Goal: Task Accomplishment & Management: Manage account settings

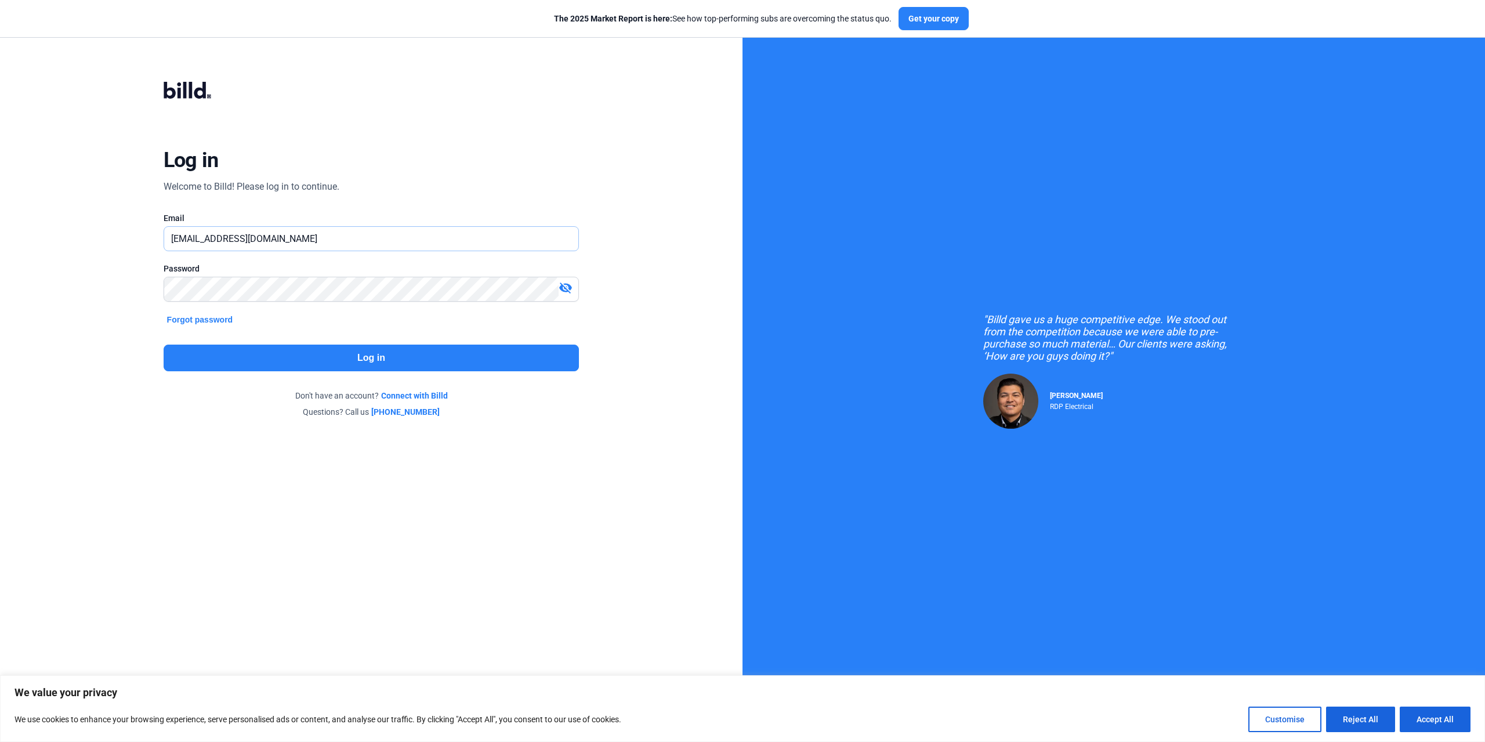
drag, startPoint x: 383, startPoint y: 237, endPoint x: 70, endPoint y: 256, distance: 313.2
click at [70, 256] on div "Log in Welcome to Billd! Please log in to continue. Email [EMAIL_ADDRESS][DOMAI…" at bounding box center [371, 249] width 742 height 499
paste input "[PERSON_NAME][EMAIL_ADDRESS][DOMAIN_NAME]"
type input "[PERSON_NAME][EMAIL_ADDRESS][DOMAIN_NAME]"
click at [110, 300] on div "Log in Welcome to Billd! Please log in to continue. Email [PERSON_NAME][EMAIL_A…" at bounding box center [371, 249] width 535 height 395
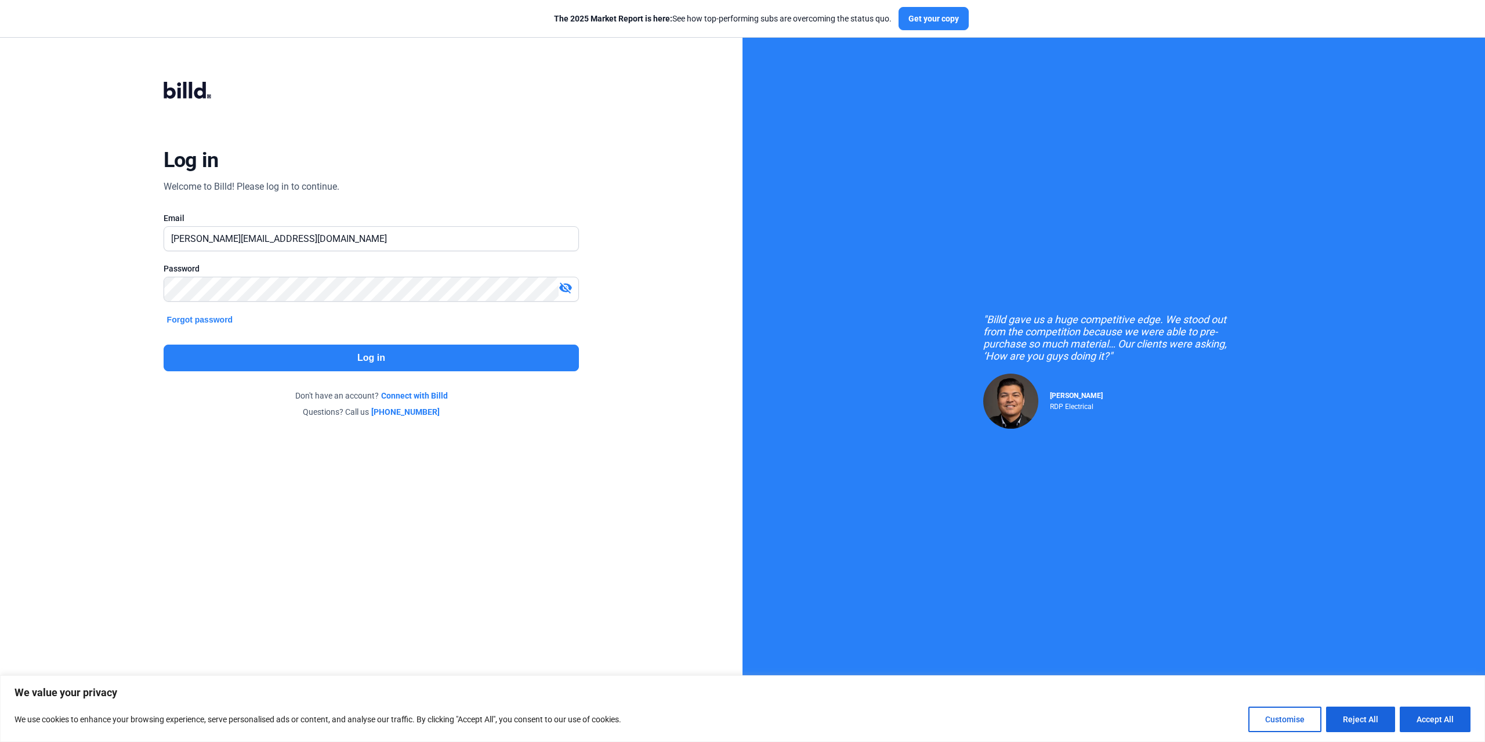
click at [575, 284] on div "visibility_off" at bounding box center [569, 289] width 20 height 16
click at [485, 350] on button "Log in" at bounding box center [372, 358] width 416 height 27
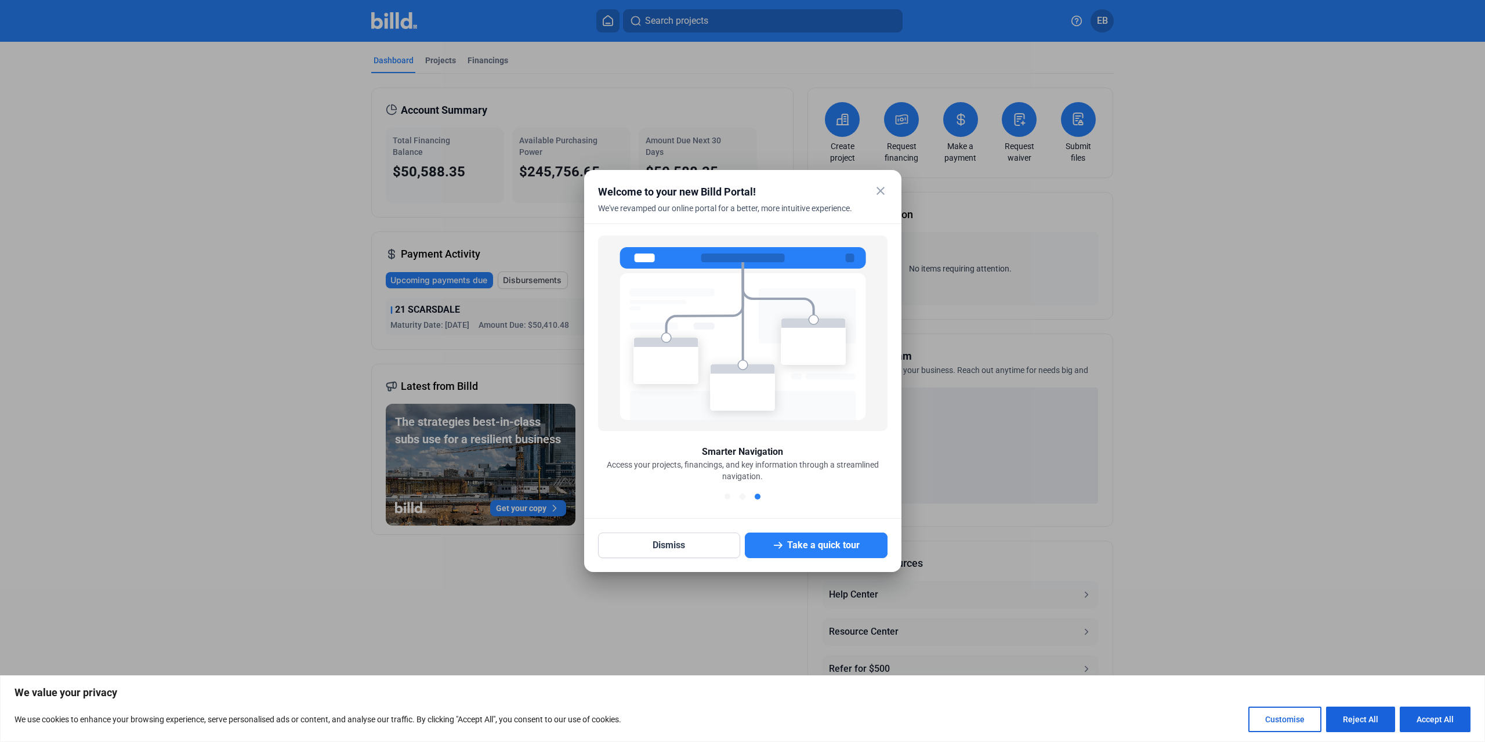
click at [882, 189] on mat-icon "close" at bounding box center [880, 191] width 14 height 14
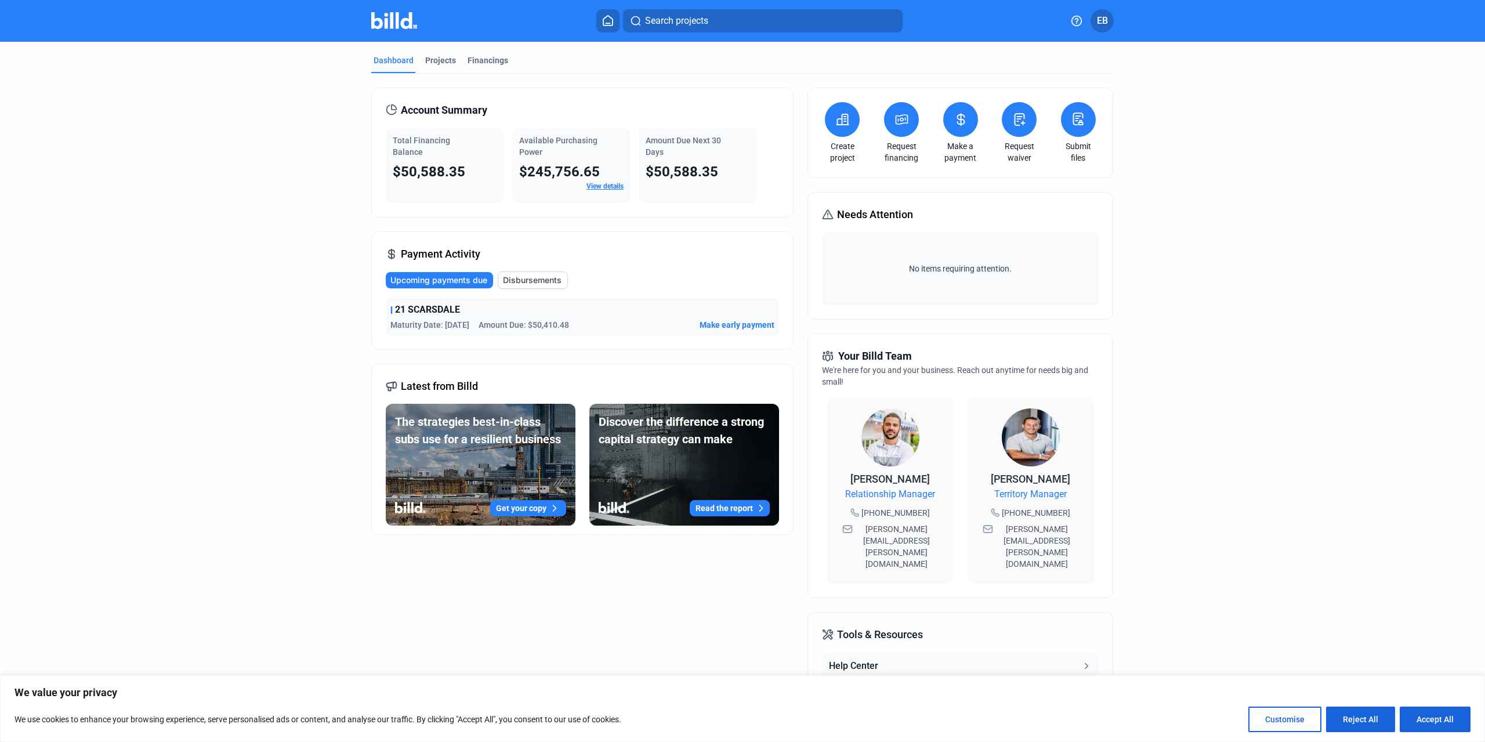
click at [434, 282] on span "Upcoming payments due" at bounding box center [438, 280] width 97 height 12
click at [409, 276] on span "Upcoming payments due" at bounding box center [438, 280] width 97 height 12
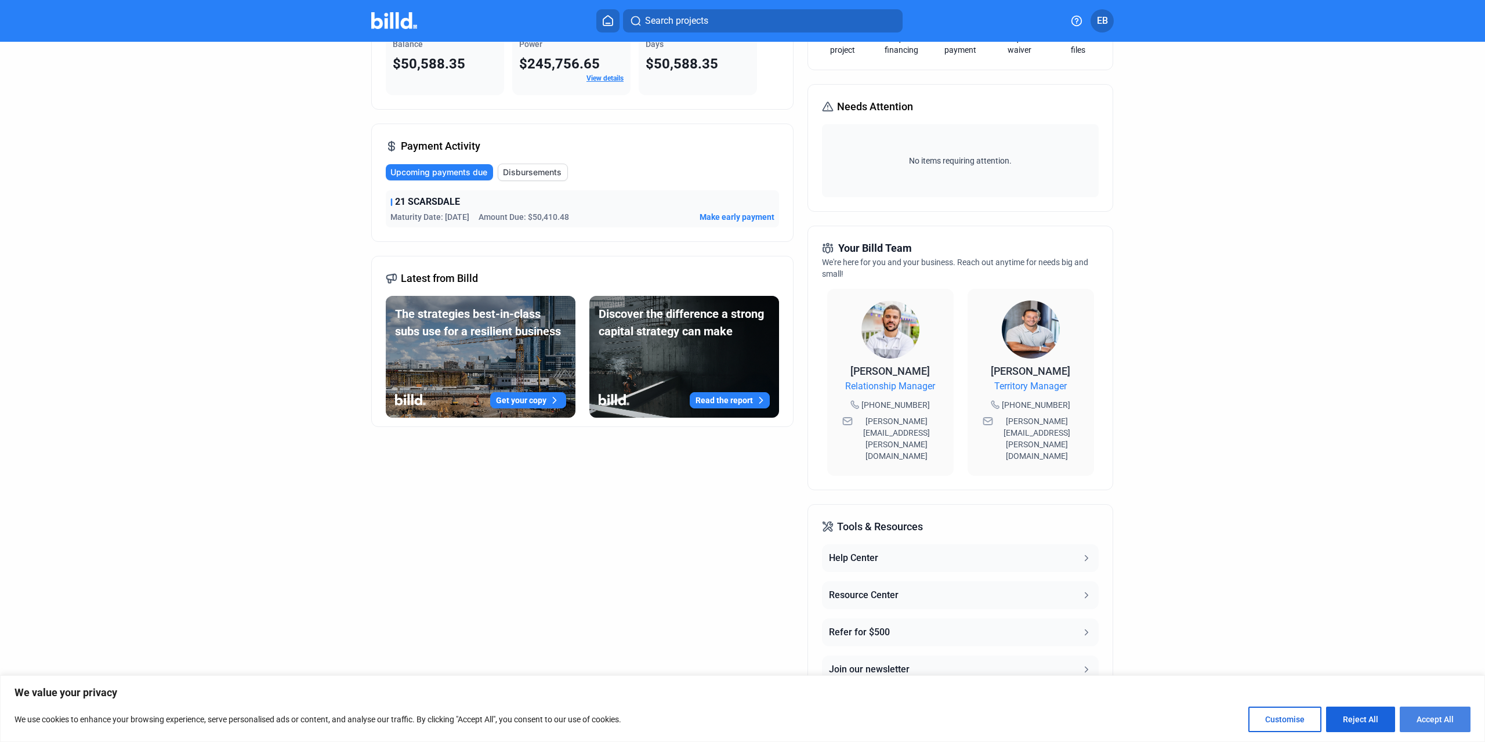
click at [1457, 725] on button "Accept All" at bounding box center [1435, 719] width 71 height 26
checkbox input "true"
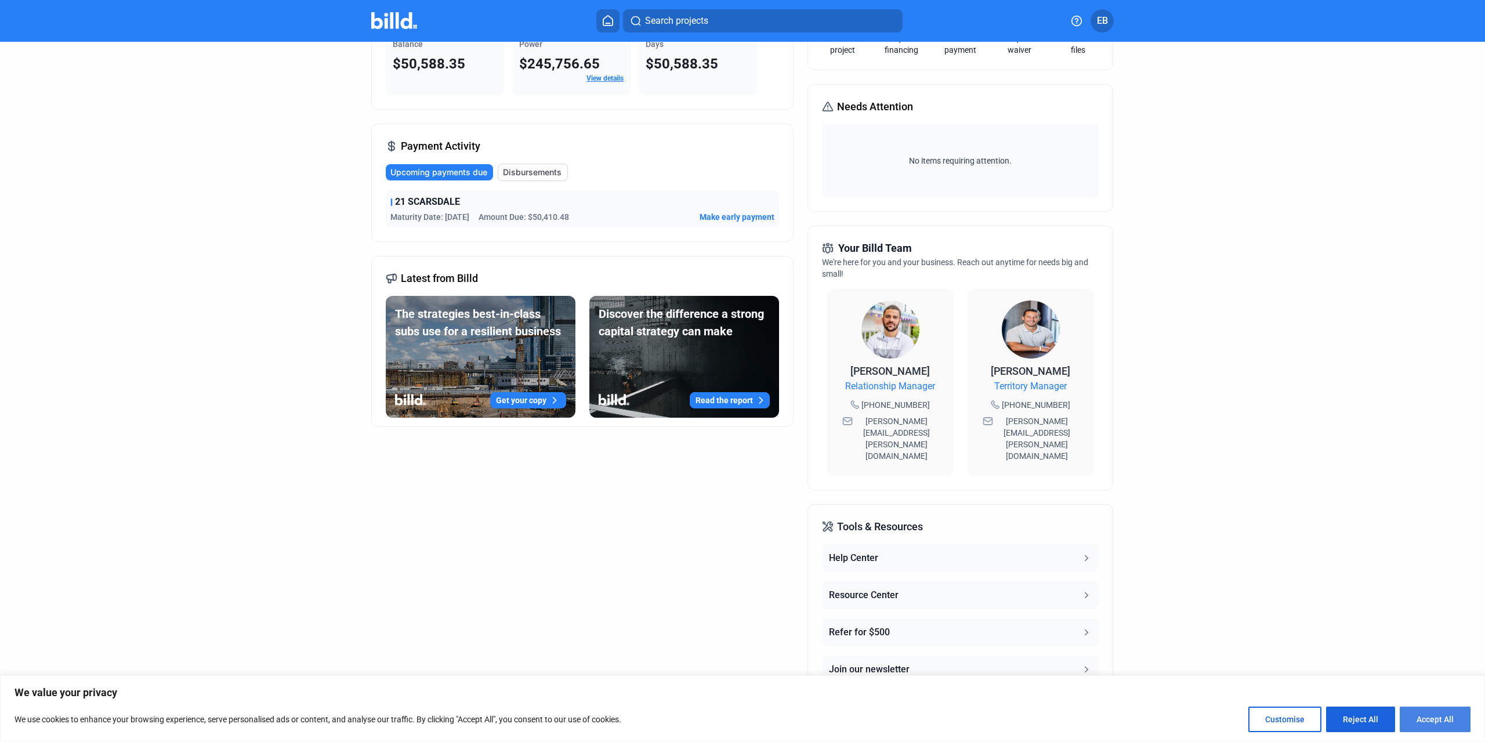
checkbox input "true"
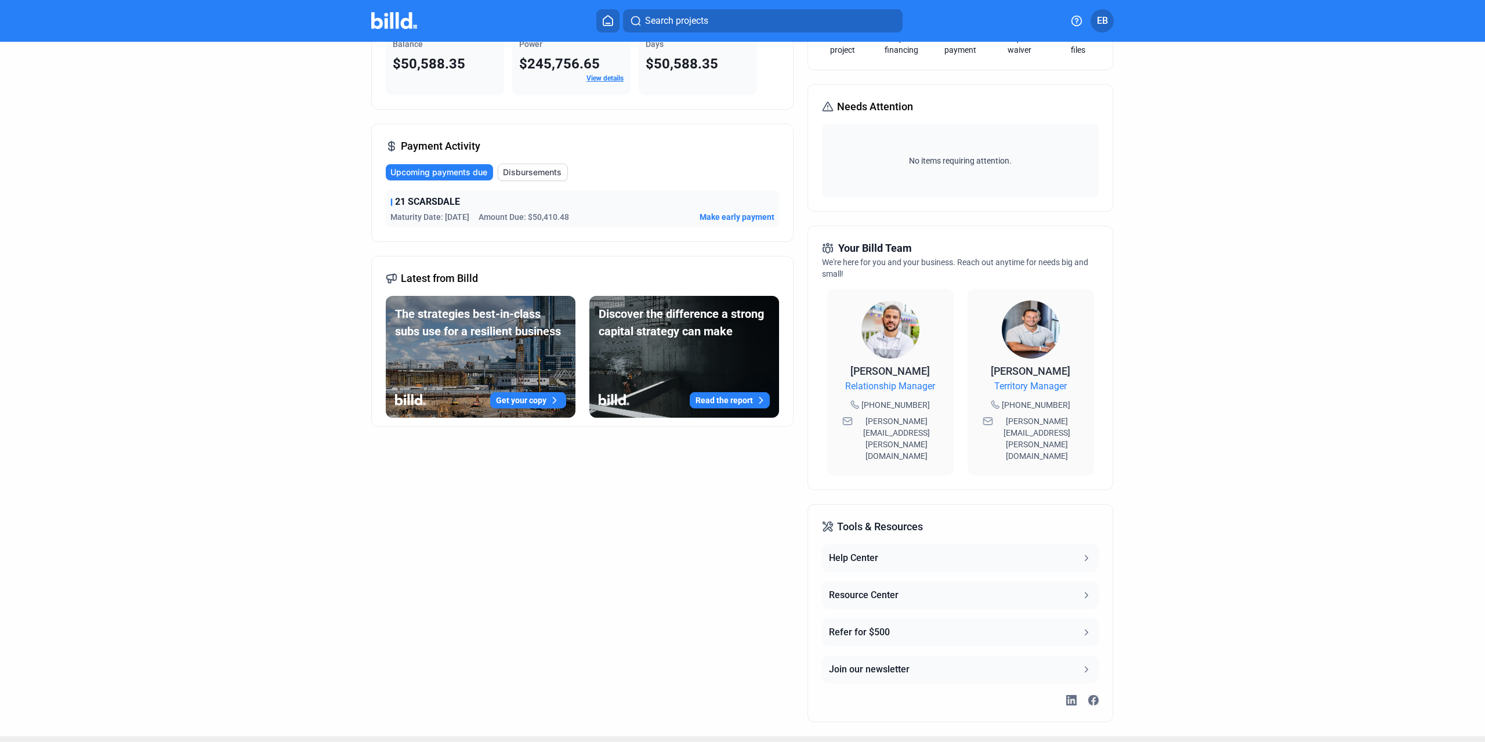
scroll to position [0, 0]
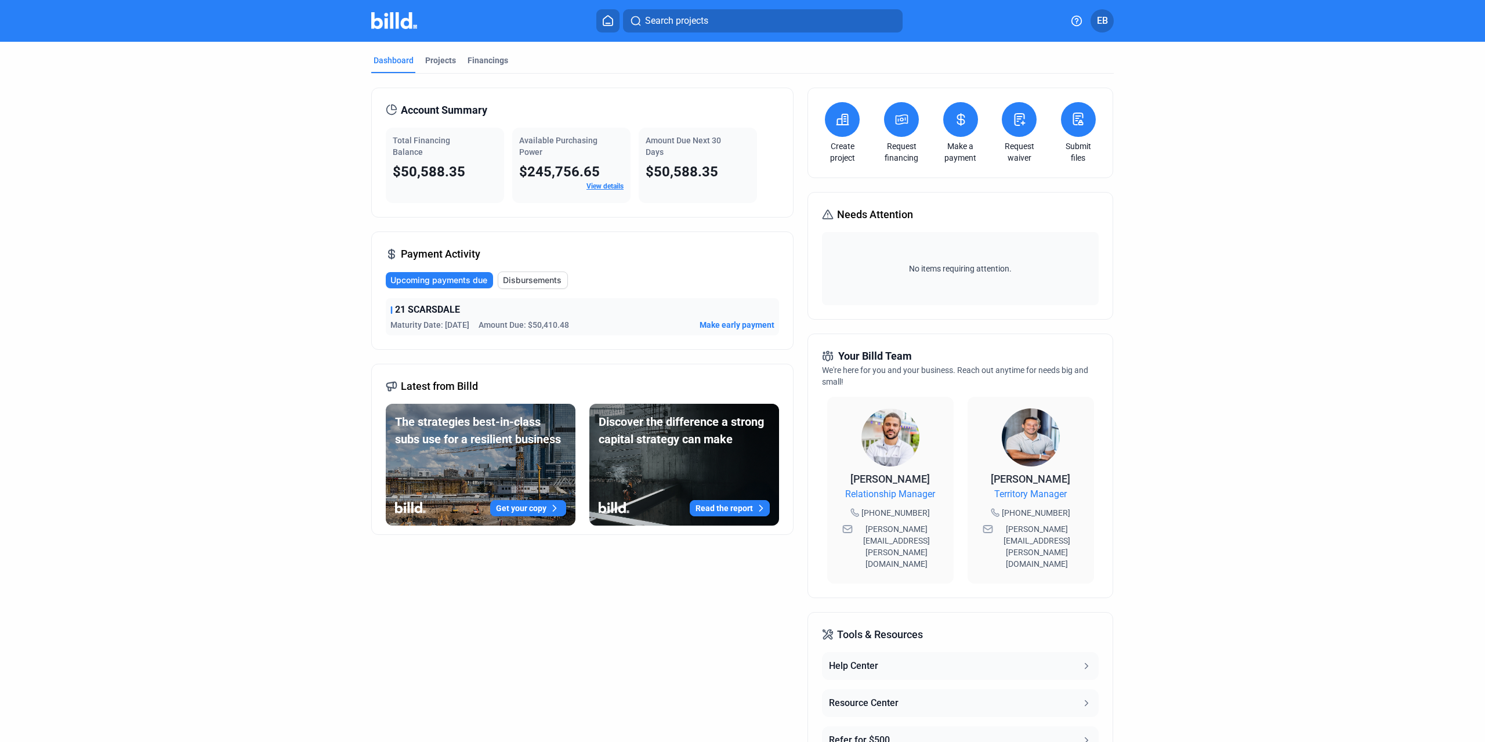
click at [447, 278] on span "Upcoming payments due" at bounding box center [438, 280] width 97 height 12
click at [439, 55] on div "Projects" at bounding box center [440, 61] width 31 height 12
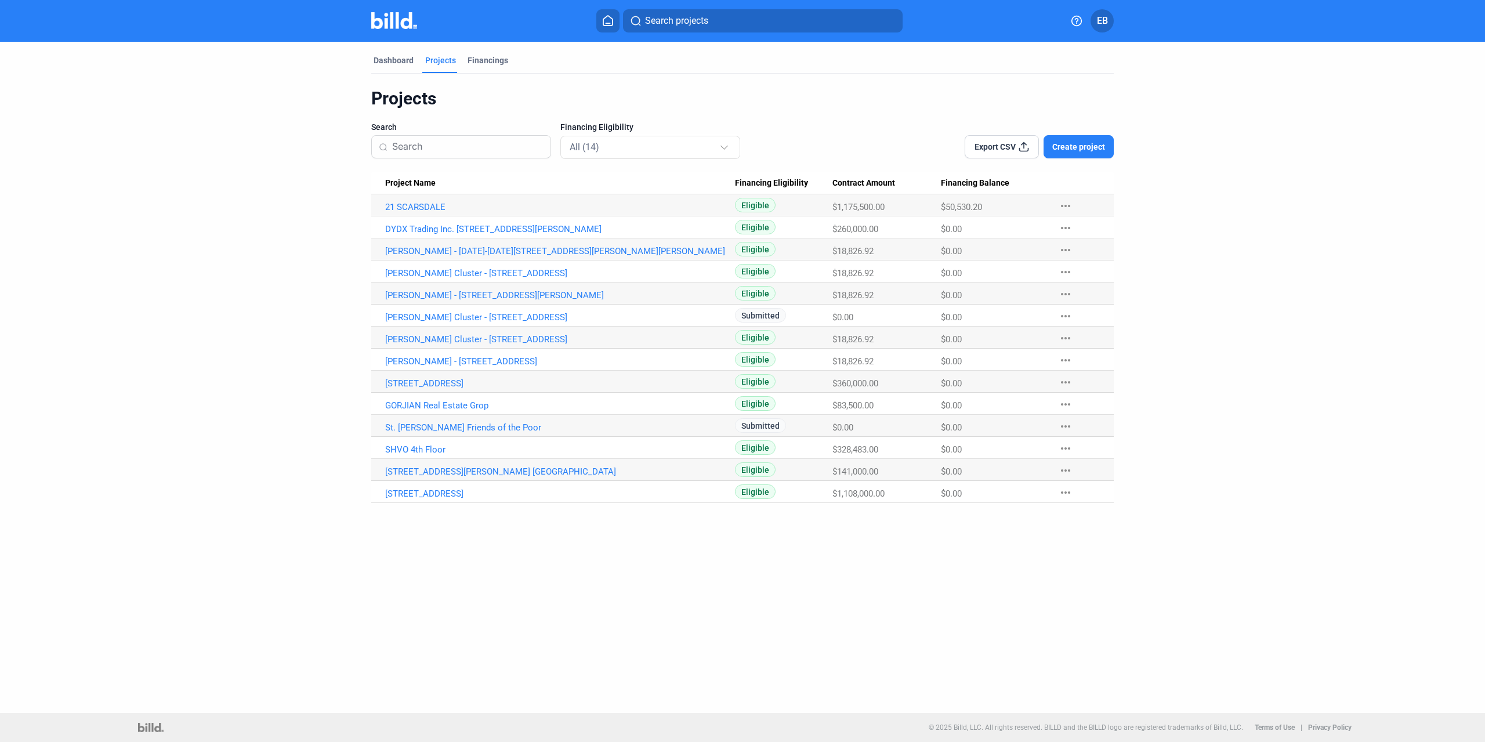
click at [478, 53] on mat-tab-group "Dashboard Projects Financings Projects Search Financing Eligibility All (14) Ex…" at bounding box center [742, 272] width 742 height 461
click at [481, 55] on mat-tab-group "Dashboard Projects Financings Projects Search Financing Eligibility All (14) Ex…" at bounding box center [742, 272] width 742 height 461
click at [487, 57] on div "Financings" at bounding box center [487, 61] width 41 height 12
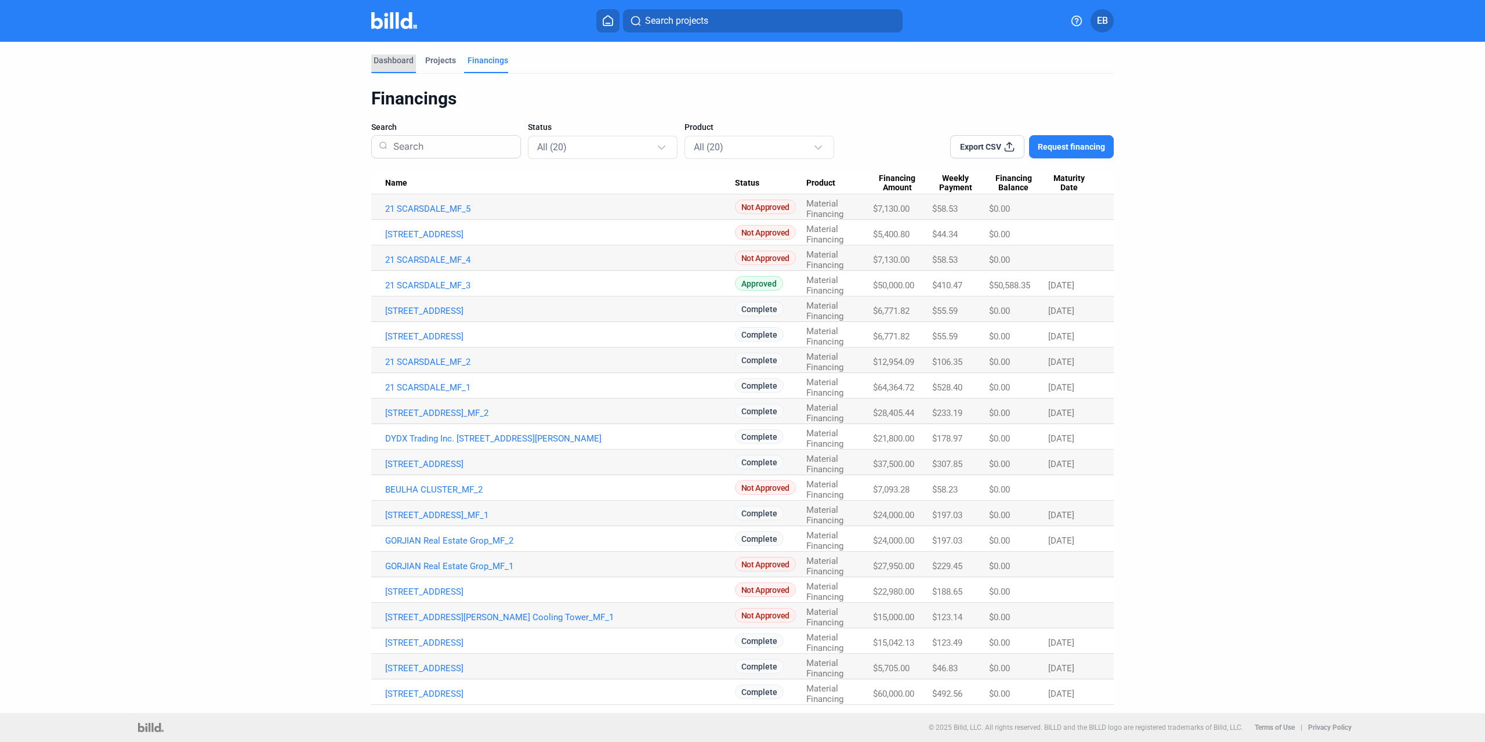
click at [383, 60] on div "Dashboard" at bounding box center [394, 61] width 40 height 12
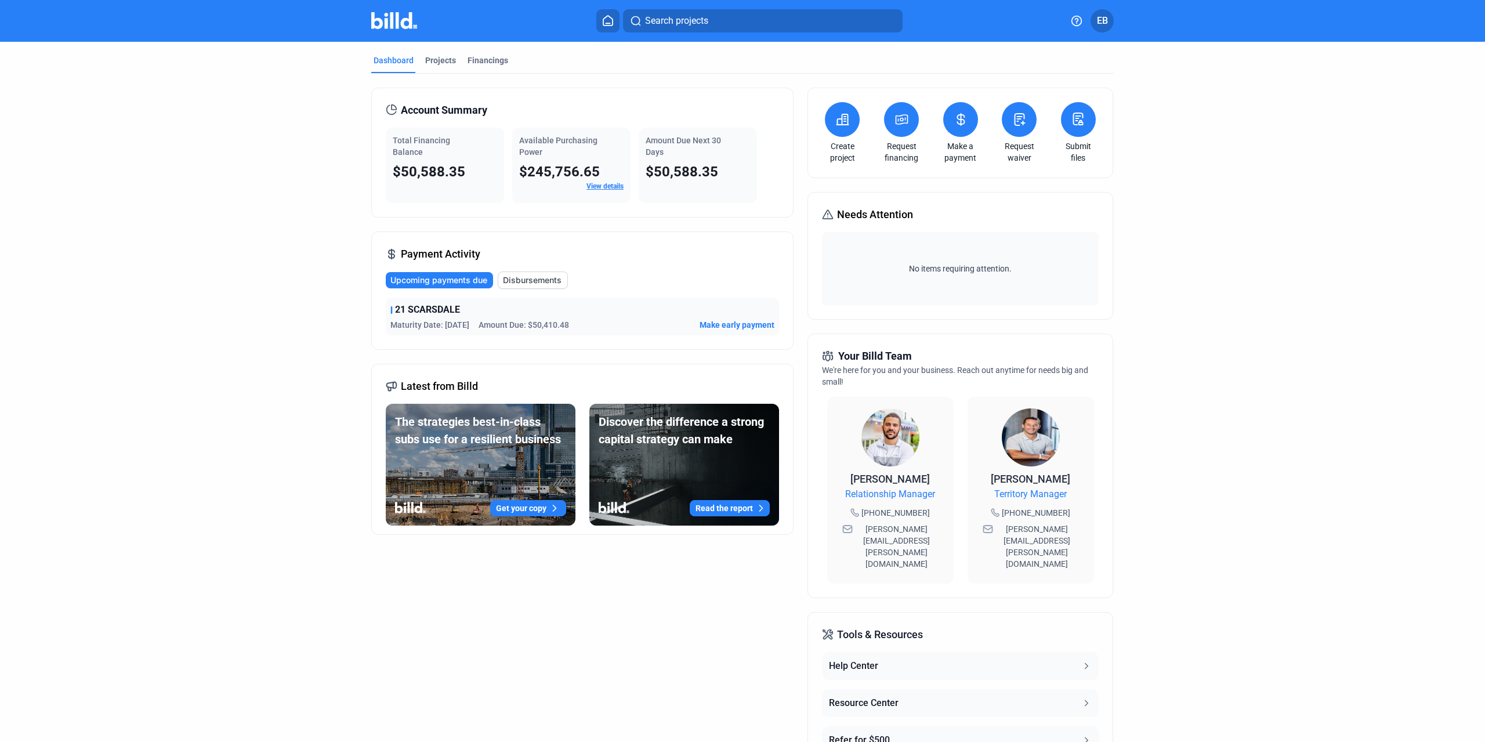
click at [603, 184] on link "View details" at bounding box center [604, 186] width 37 height 8
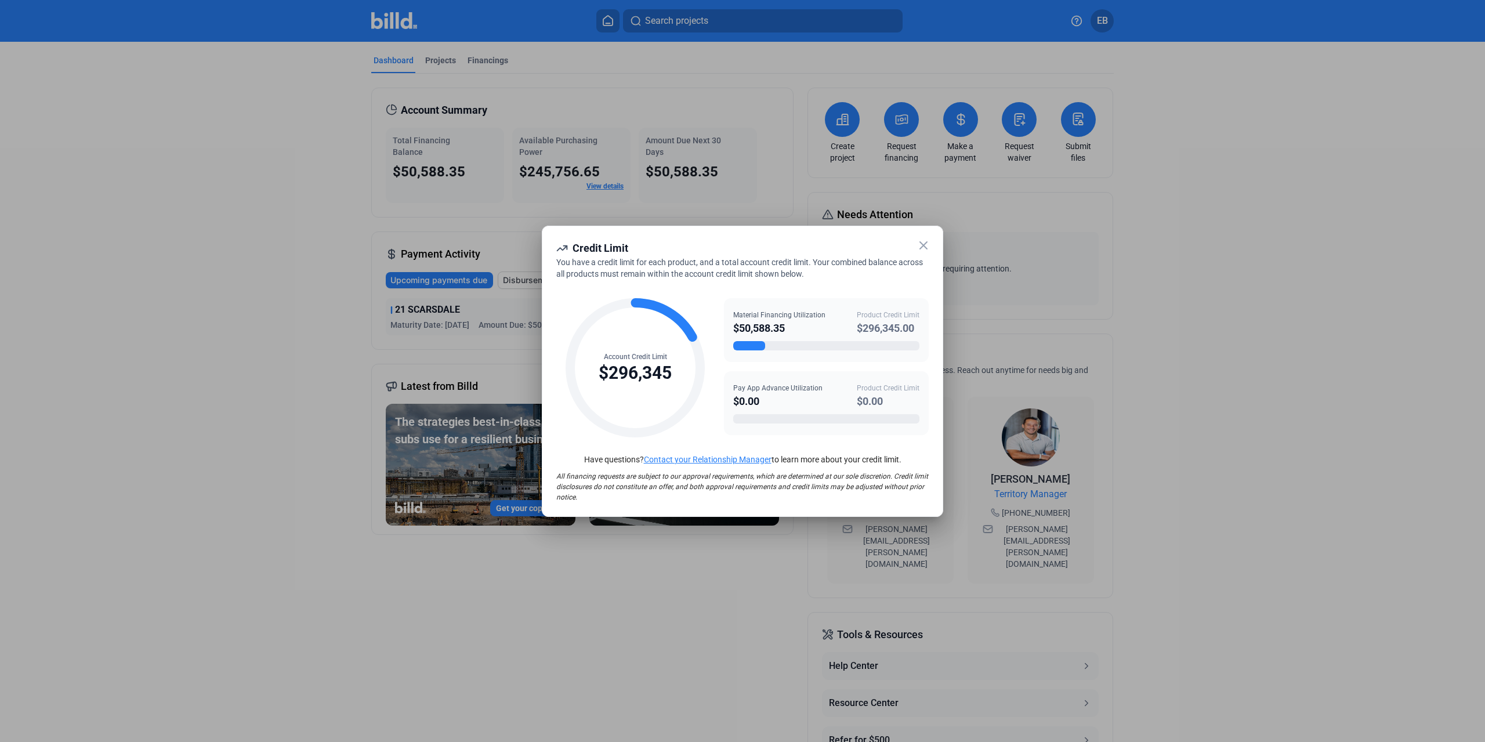
click at [930, 247] on icon at bounding box center [923, 245] width 14 height 14
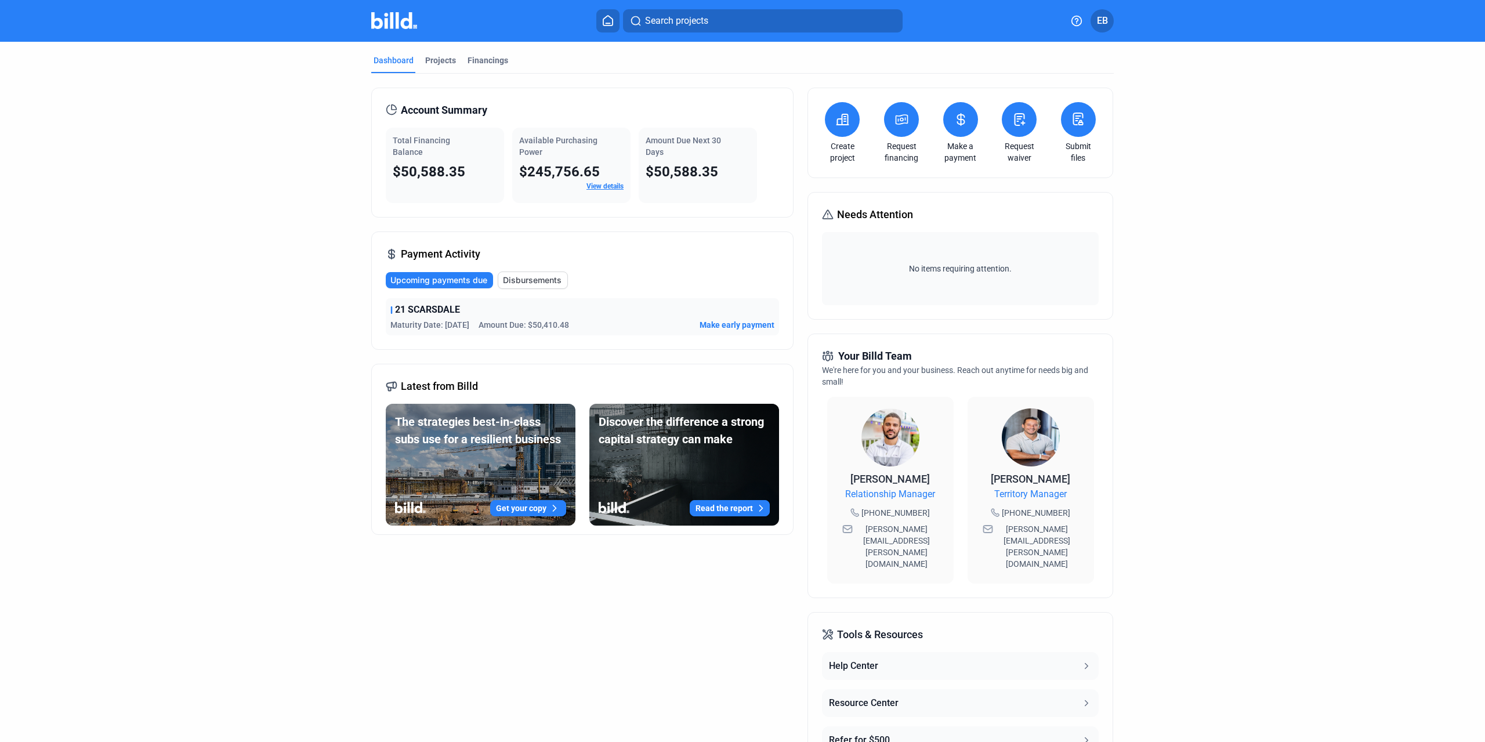
click at [706, 150] on div "Amount Due Next 30 Days" at bounding box center [698, 146] width 104 height 23
click at [509, 327] on span "Amount Due: $50,410.48" at bounding box center [524, 325] width 90 height 12
click at [440, 327] on span "Maturity Date: [DATE]" at bounding box center [429, 325] width 79 height 12
click at [955, 110] on button at bounding box center [960, 119] width 35 height 35
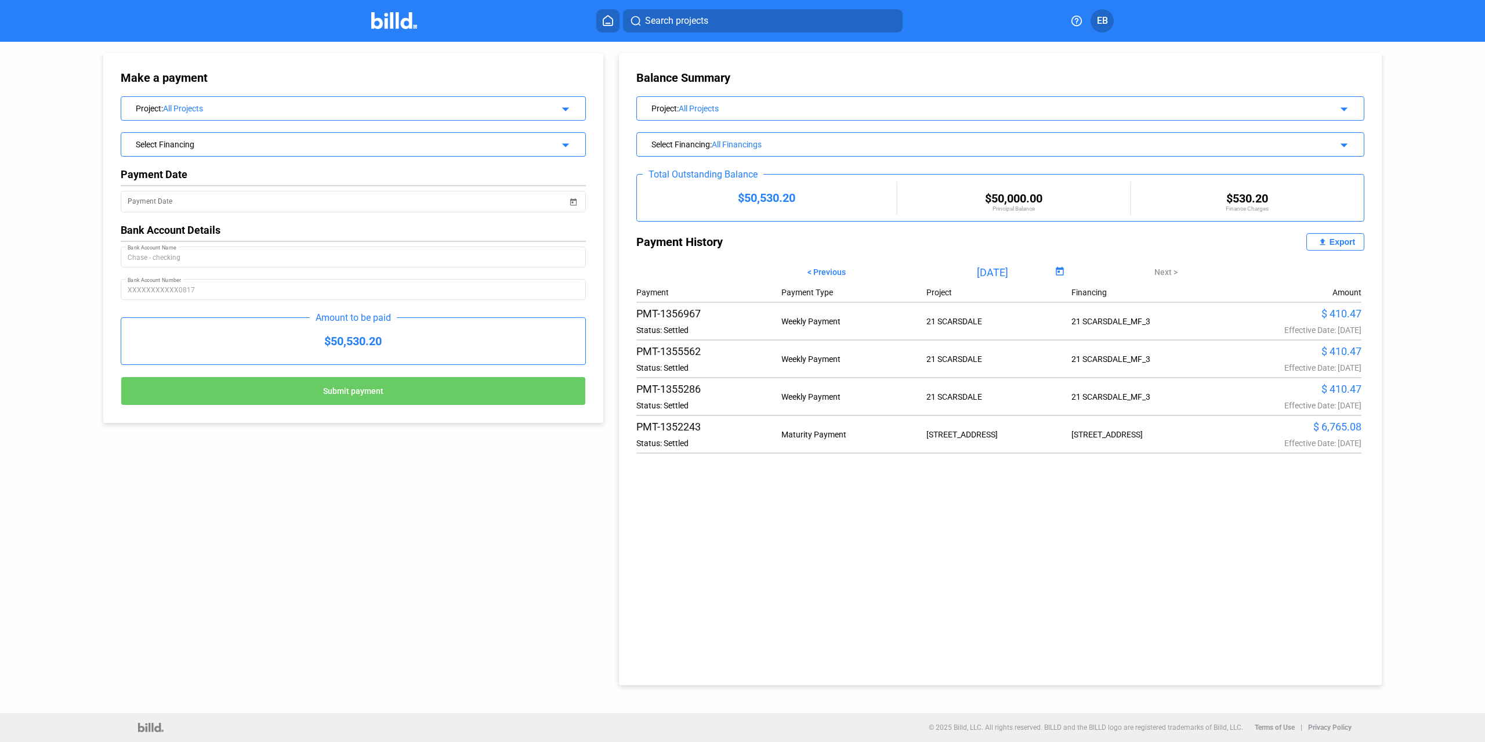
click at [598, 16] on button at bounding box center [607, 20] width 23 height 23
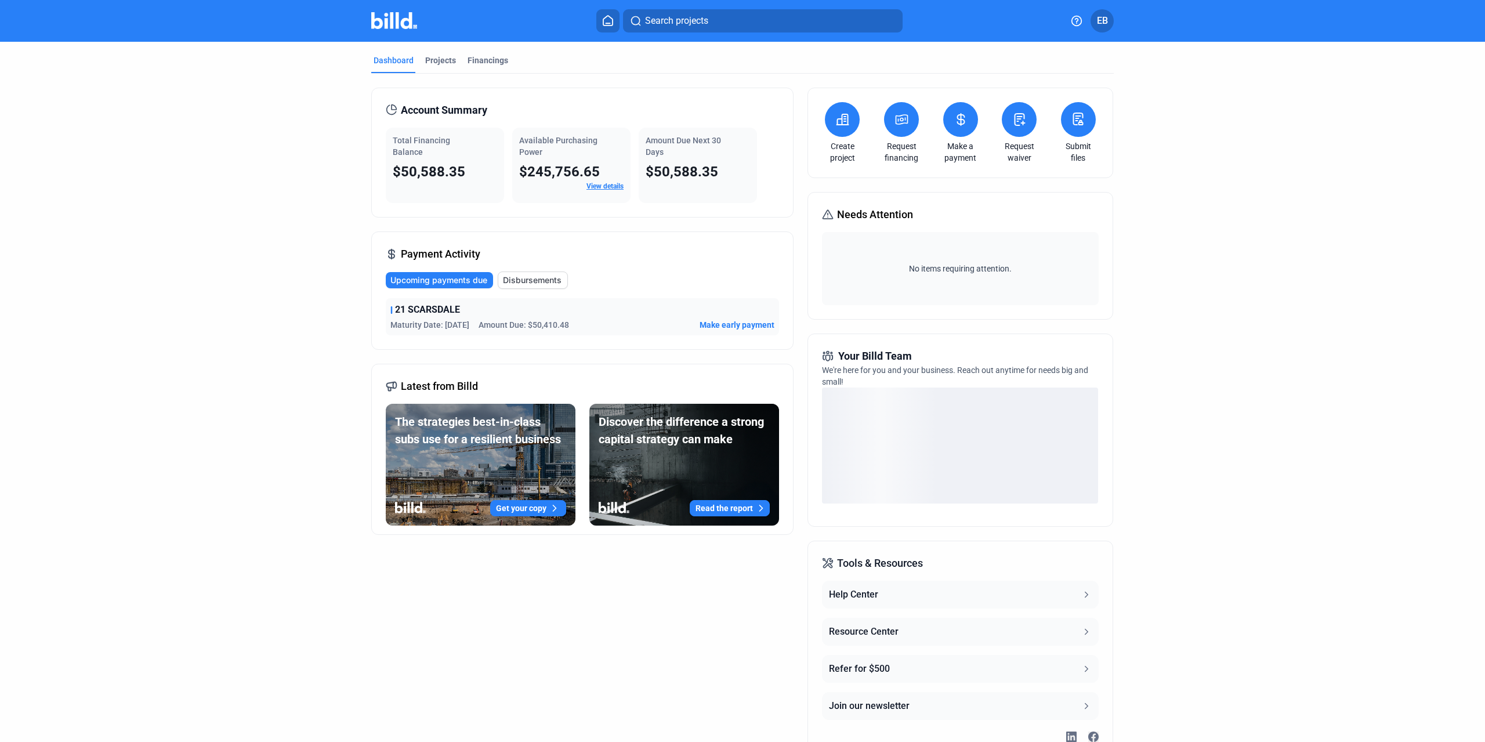
click at [1106, 20] on span "EB" at bounding box center [1102, 21] width 11 height 14
click at [1029, 176] on button "Logout" at bounding box center [1040, 184] width 126 height 23
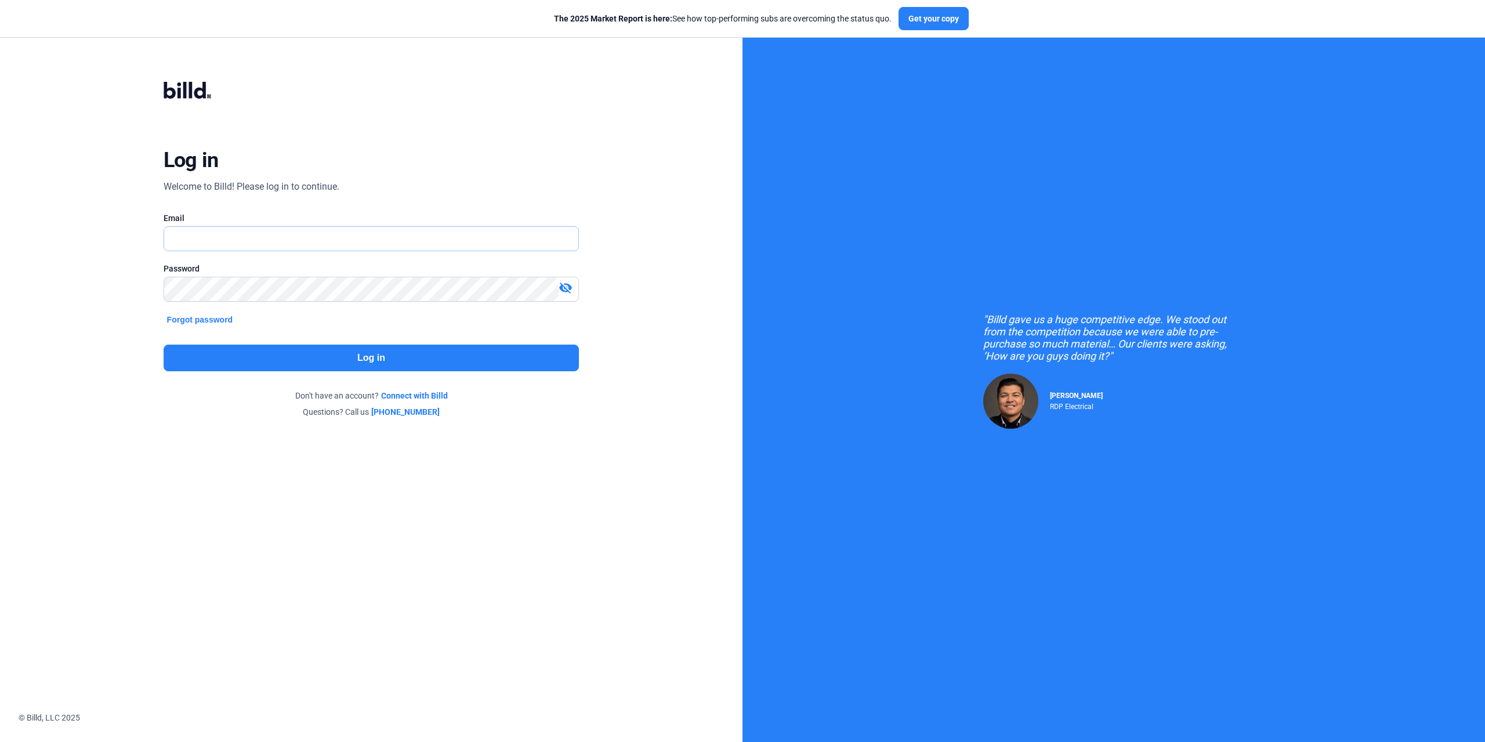
type input "[EMAIL_ADDRESS][DOMAIN_NAME]"
